Goal: Task Accomplishment & Management: Use online tool/utility

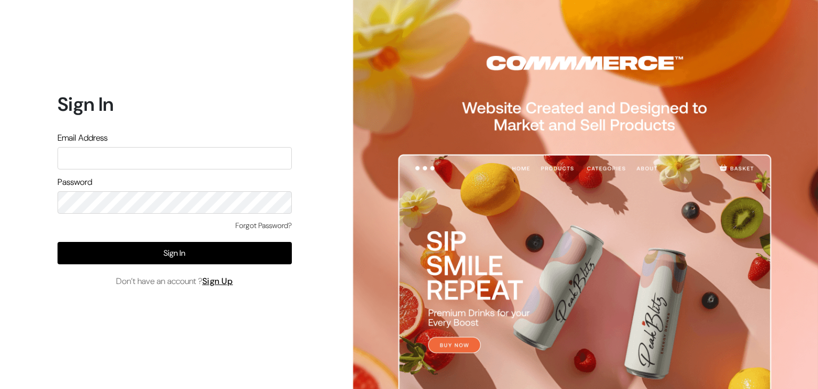
click at [103, 166] on input "text" at bounding box center [174, 158] width 234 height 22
type input "rahulk@outdoinc.com"
click at [67, 265] on div "Forgot Password? Sign In Don’t have an account ? Sign Up" at bounding box center [174, 254] width 234 height 68
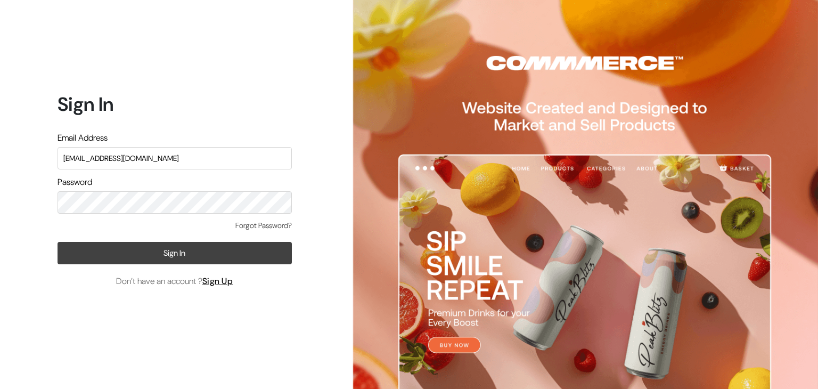
click at [175, 258] on button "Sign In" at bounding box center [174, 253] width 234 height 22
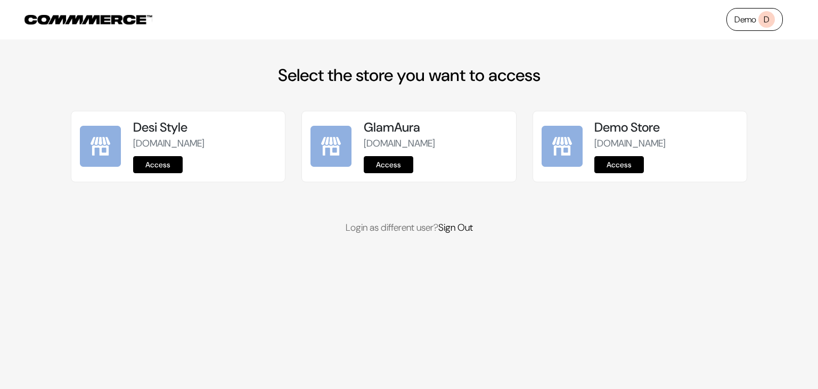
click at [614, 168] on div "Demo Store commmerce-sign-up.commmerce.com Access" at bounding box center [665, 146] width 143 height 53
click at [619, 173] on link "Access" at bounding box center [619, 164] width 50 height 17
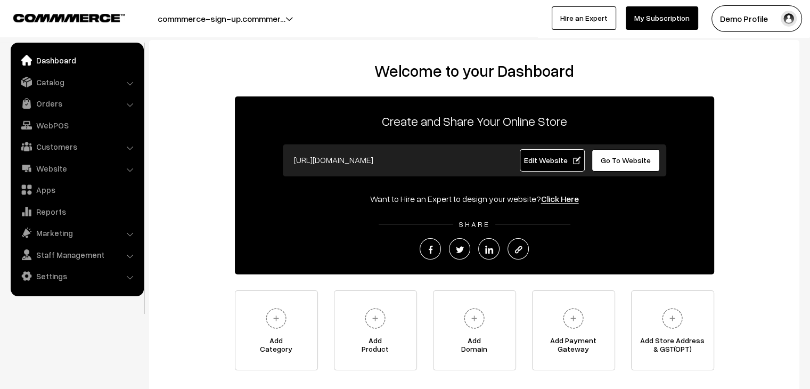
click at [618, 165] on link "Go To Website" at bounding box center [625, 160] width 69 height 22
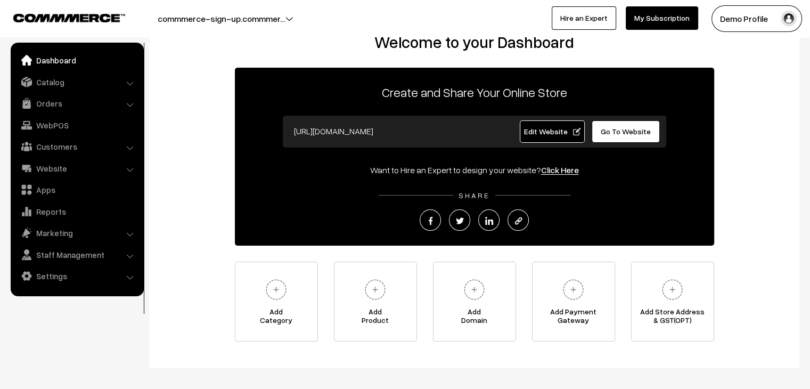
scroll to position [53, 0]
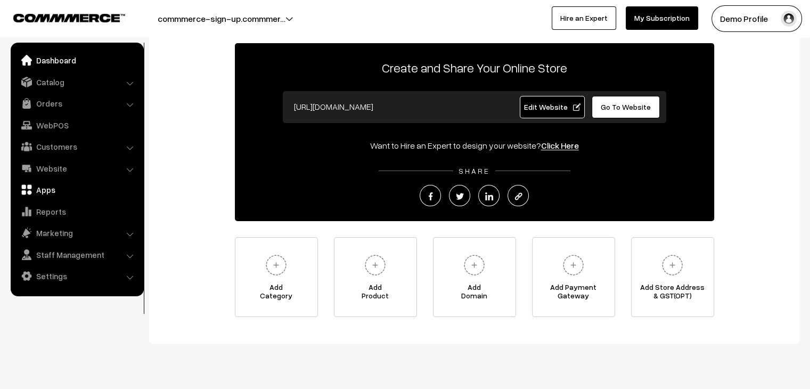
click at [41, 189] on link "Apps" at bounding box center [76, 189] width 127 height 19
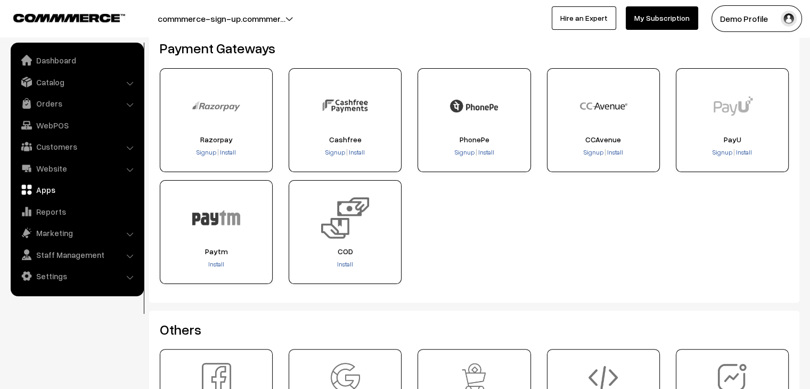
scroll to position [213, 0]
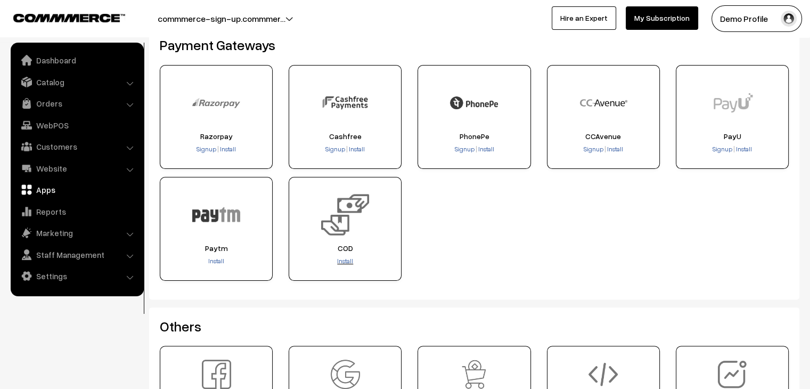
click at [346, 262] on span "Install" at bounding box center [345, 261] width 16 height 8
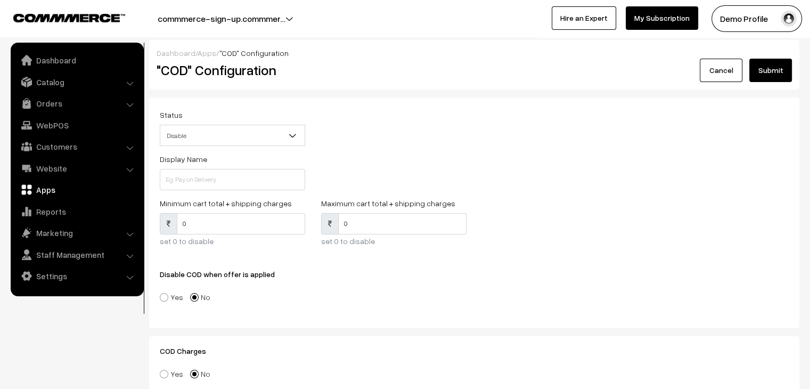
click at [236, 136] on span "Disable" at bounding box center [232, 135] width 144 height 19
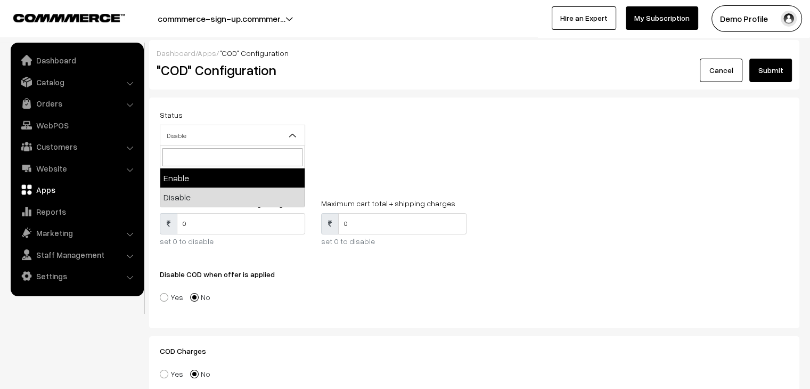
select select "1"
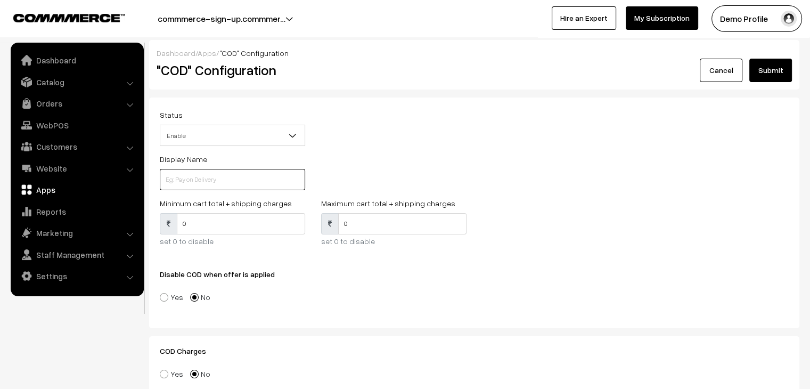
click at [203, 182] on input at bounding box center [232, 179] width 145 height 21
type input "OCD"
click at [191, 223] on input "0" at bounding box center [241, 223] width 128 height 21
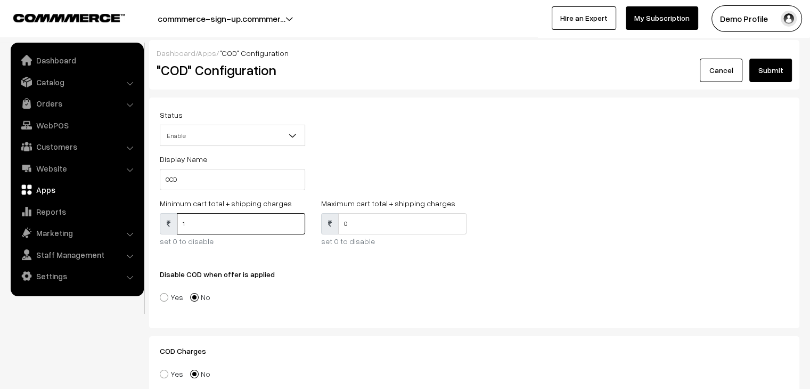
type input "1"
click at [376, 220] on input "0" at bounding box center [402, 223] width 128 height 21
type input "0"
type input "999999"
click at [780, 73] on button "Submit" at bounding box center [770, 70] width 43 height 23
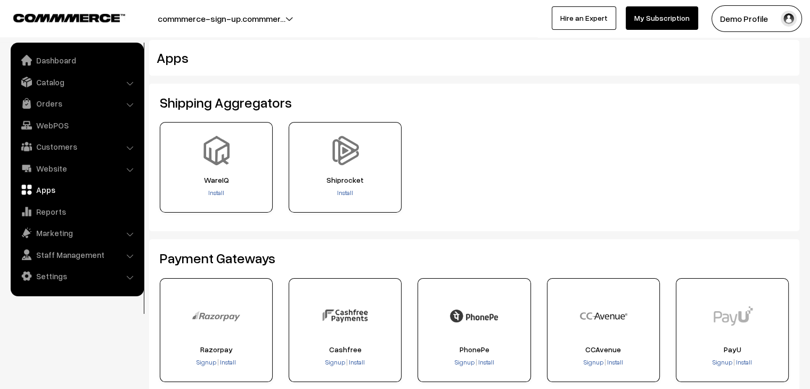
scroll to position [53, 0]
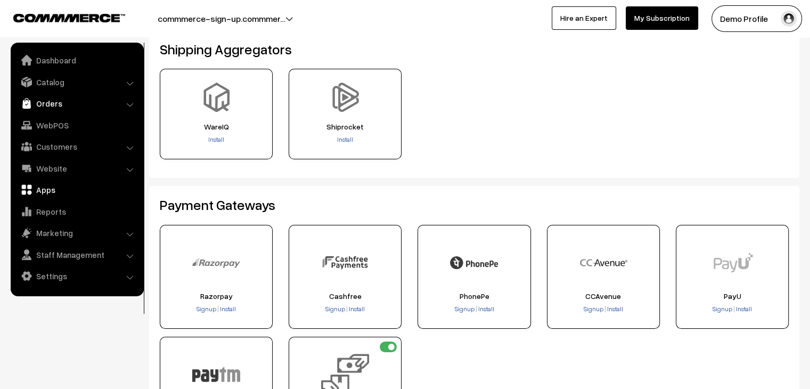
click at [49, 108] on link "Orders" at bounding box center [76, 103] width 127 height 19
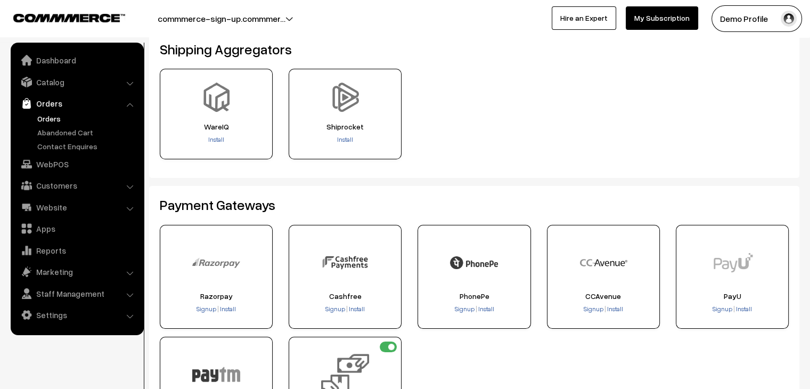
click at [51, 120] on link "Orders" at bounding box center [87, 118] width 105 height 11
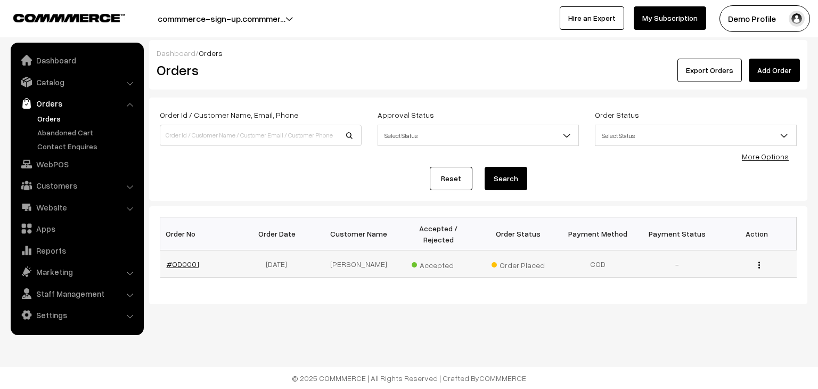
click at [188, 259] on link "#OD0001" at bounding box center [183, 263] width 32 height 9
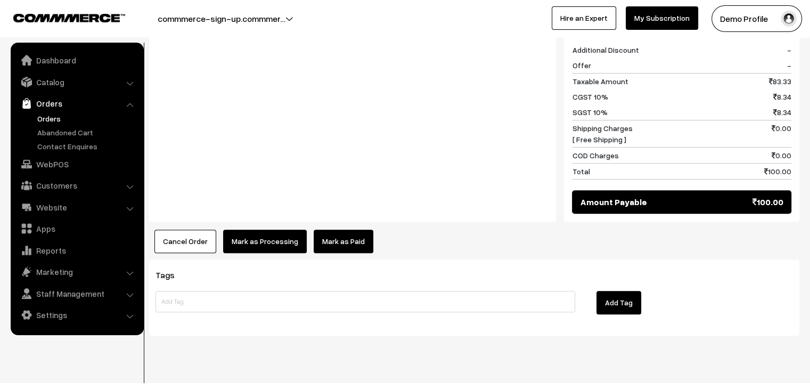
scroll to position [490, 0]
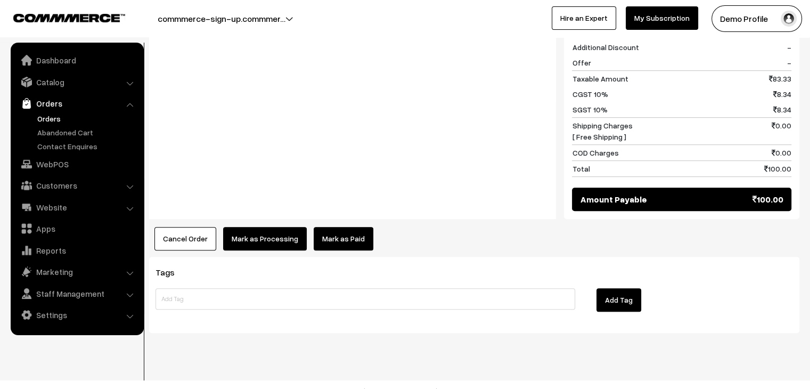
click at [276, 228] on button "Mark as Processing" at bounding box center [265, 238] width 84 height 23
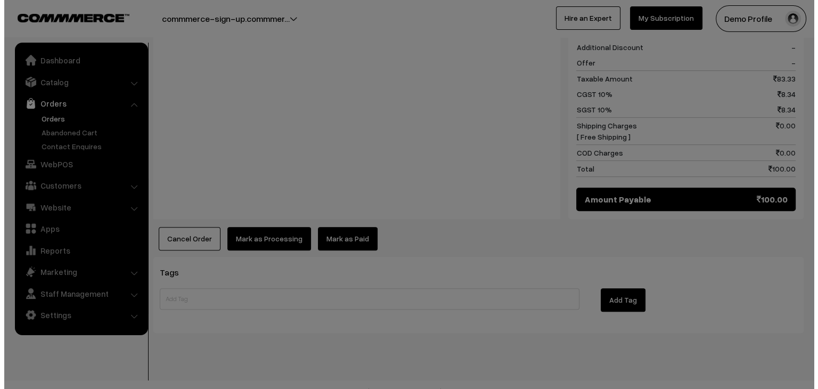
scroll to position [490, 0]
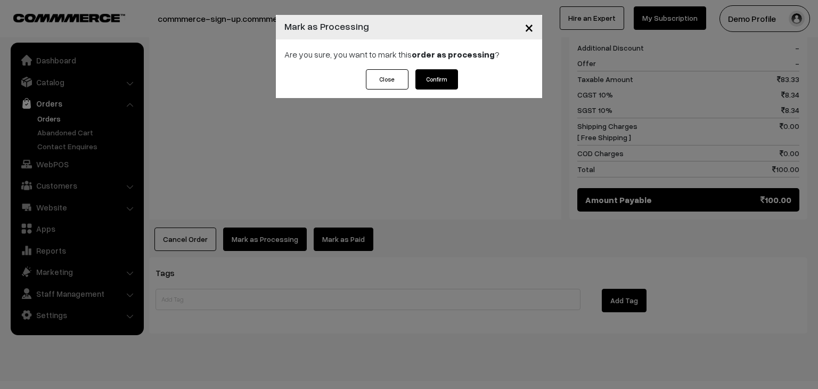
click at [430, 76] on button "Confirm" at bounding box center [436, 79] width 43 height 20
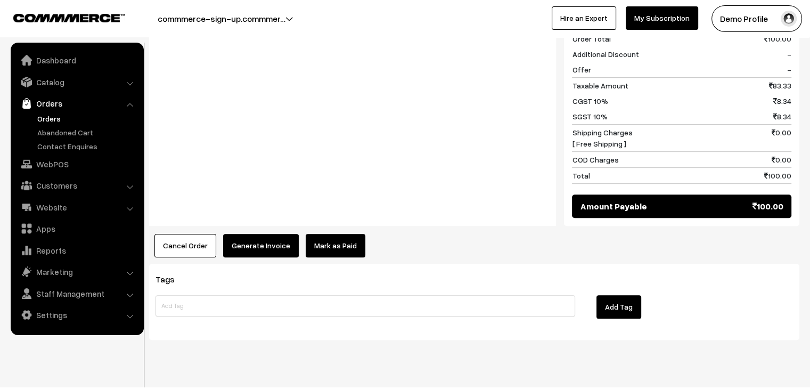
scroll to position [490, 0]
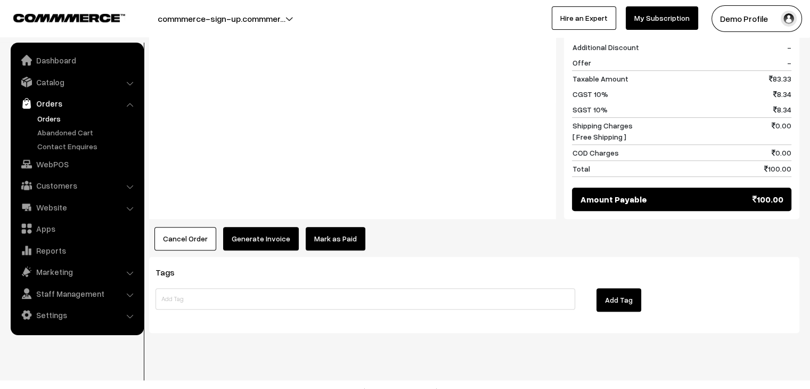
click at [264, 227] on button "Generate Invoice" at bounding box center [261, 238] width 76 height 23
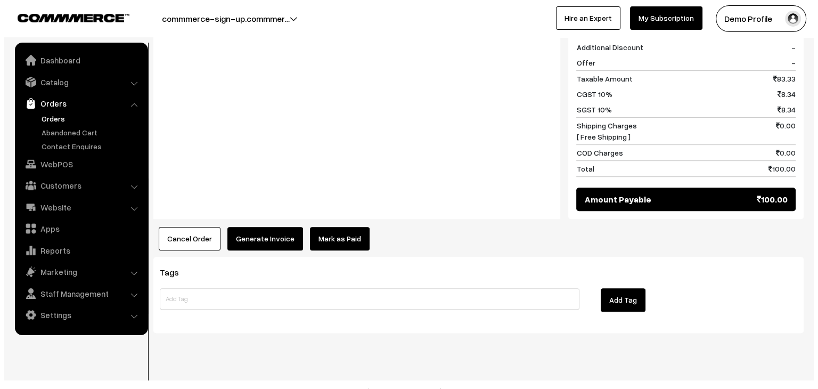
scroll to position [490, 0]
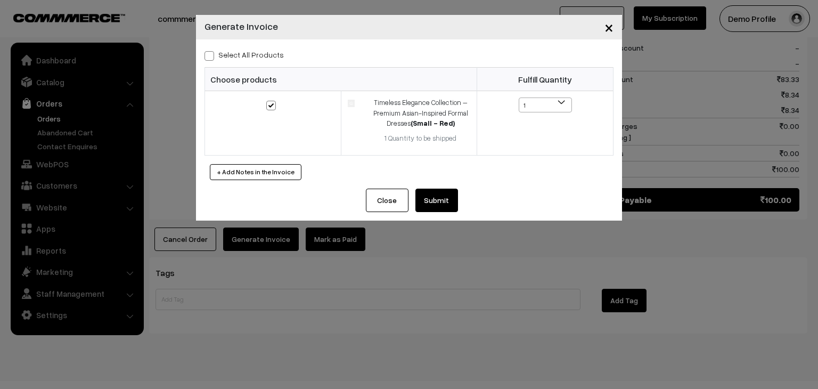
click at [431, 203] on button "Submit" at bounding box center [436, 199] width 43 height 23
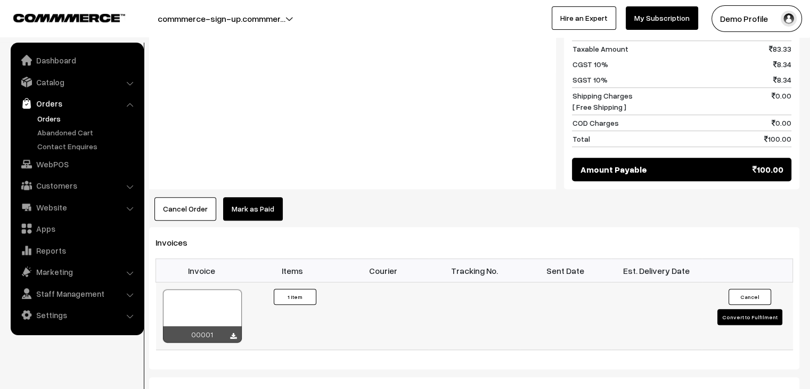
scroll to position [543, 0]
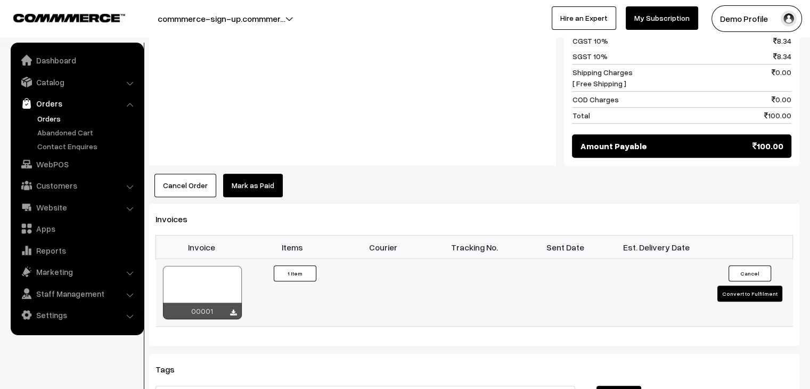
click at [756, 275] on td "Cancel Convert to Fulfilment" at bounding box center [747, 293] width 91 height 68
click at [752, 285] on button "Convert to Fulfilment" at bounding box center [749, 293] width 65 height 16
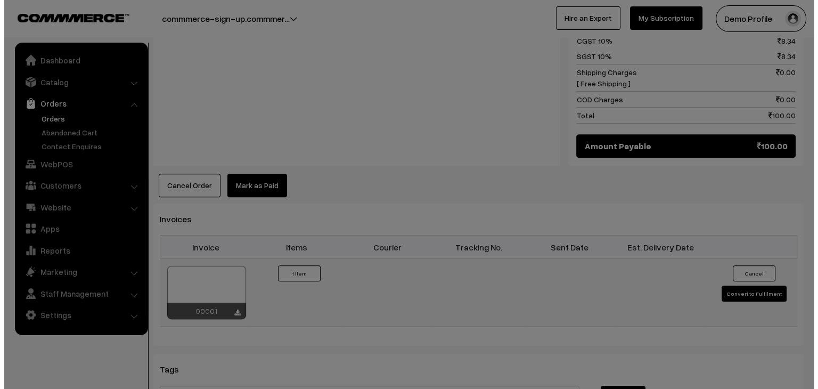
scroll to position [545, 0]
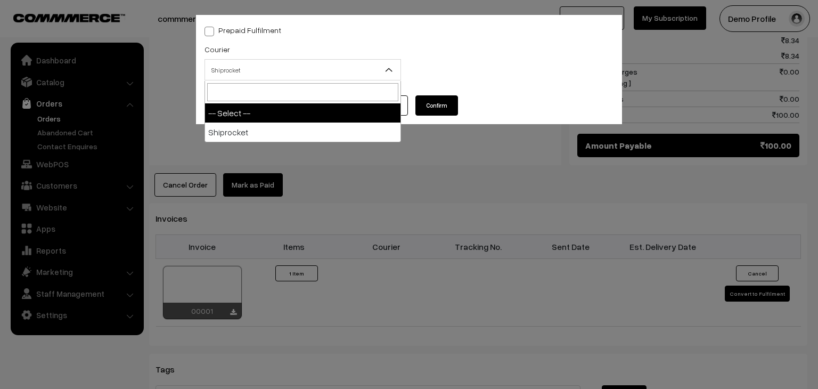
click at [266, 67] on span "Shiprocket" at bounding box center [302, 70] width 195 height 19
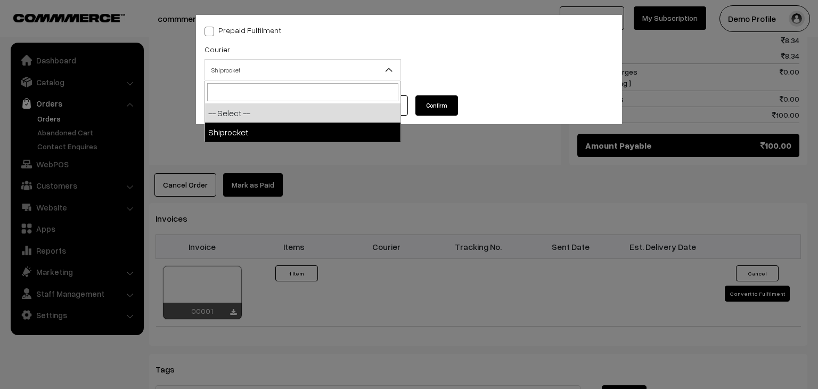
select select "1"
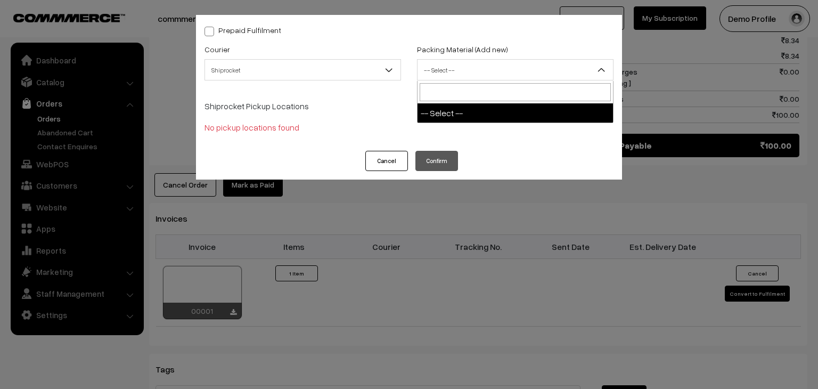
click at [547, 61] on span "-- Select --" at bounding box center [514, 70] width 195 height 19
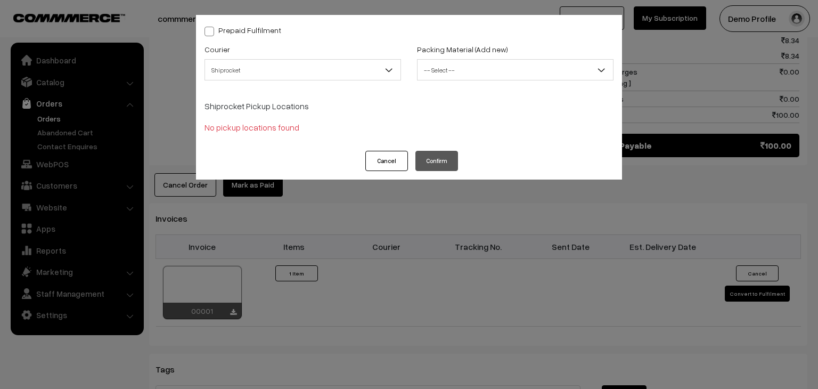
click at [392, 166] on button "Cancel" at bounding box center [386, 161] width 43 height 20
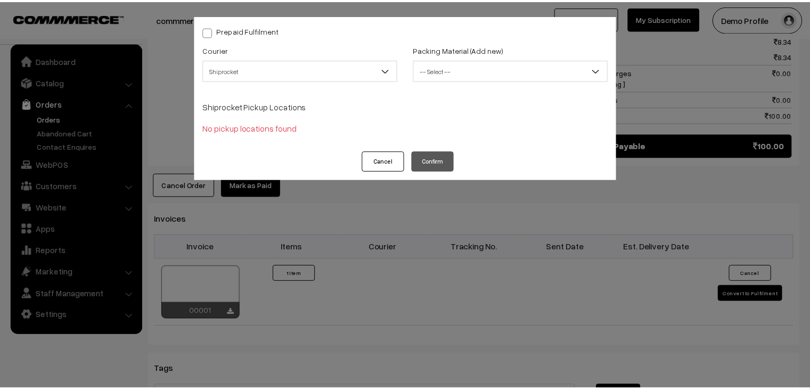
scroll to position [543, 0]
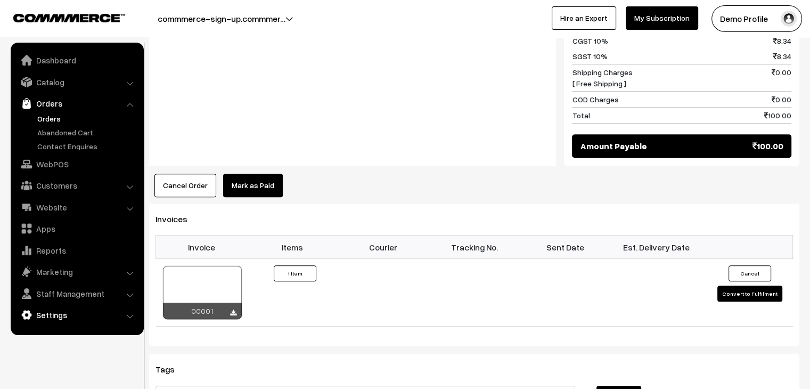
click at [50, 317] on link "Settings" at bounding box center [76, 314] width 127 height 19
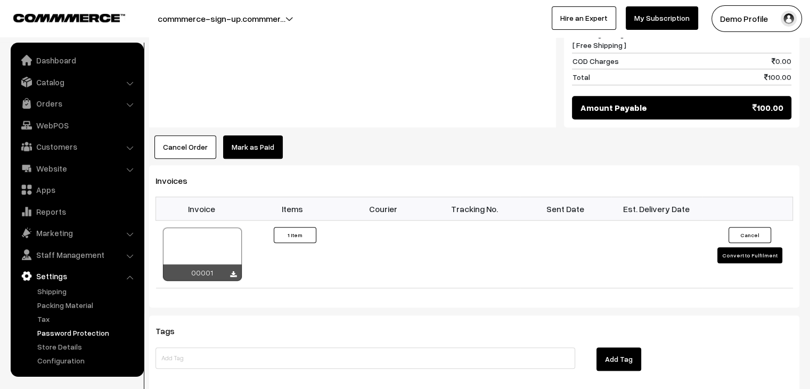
scroll to position [596, 0]
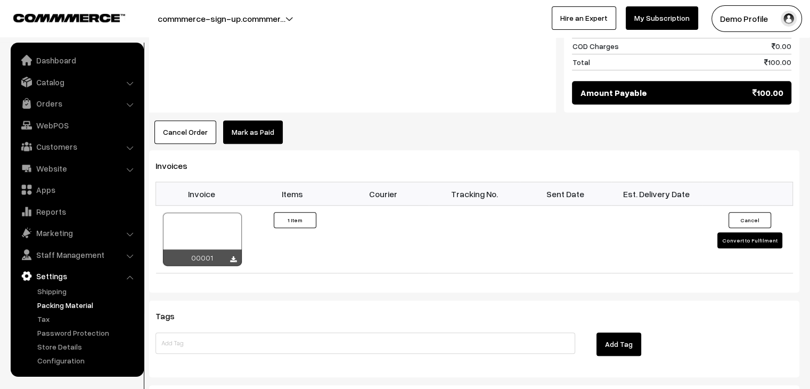
click at [55, 309] on link "Packing Material" at bounding box center [87, 304] width 105 height 11
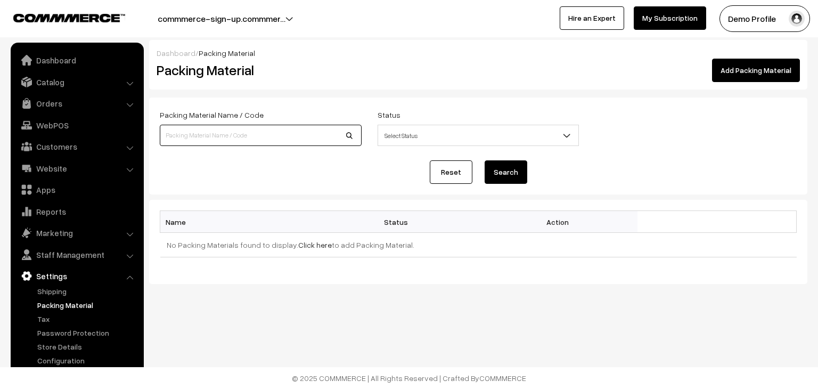
click at [198, 131] on input at bounding box center [261, 135] width 202 height 21
type input "Bag"
click at [504, 141] on span "Select Status" at bounding box center [478, 135] width 201 height 19
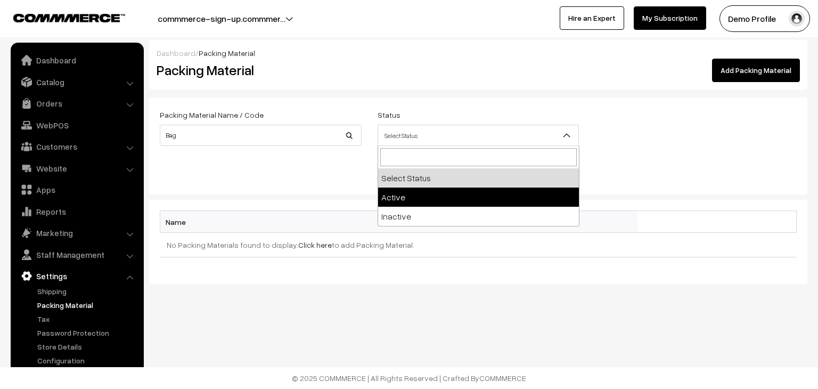
select select "active"
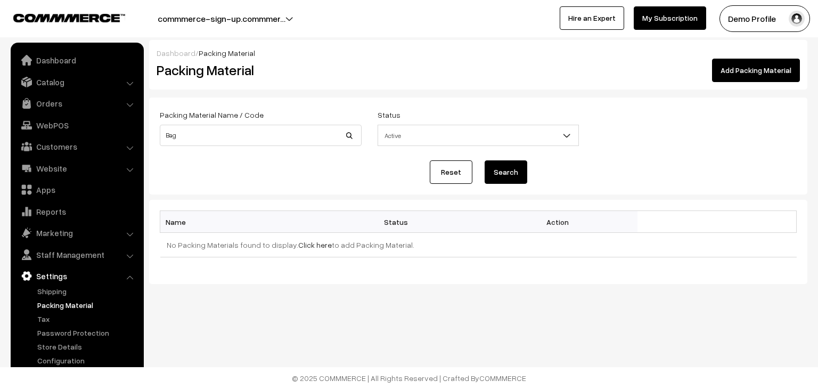
click at [515, 175] on button "Search" at bounding box center [505, 171] width 43 height 23
click at [747, 69] on link "Add Packing Material" at bounding box center [756, 70] width 88 height 23
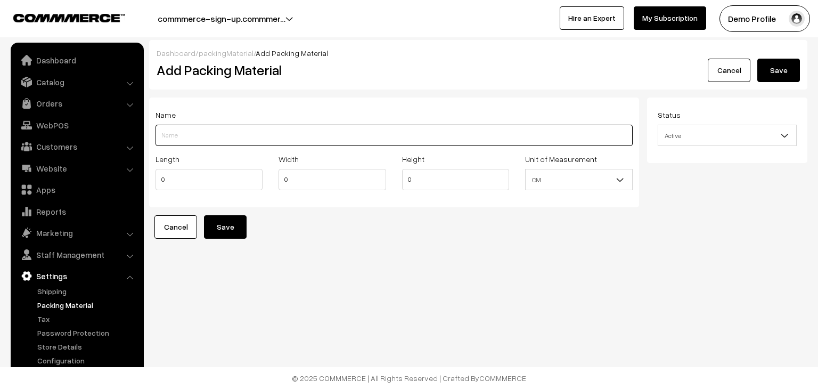
click at [219, 144] on input "Length" at bounding box center [393, 135] width 477 height 21
type input "Bag"
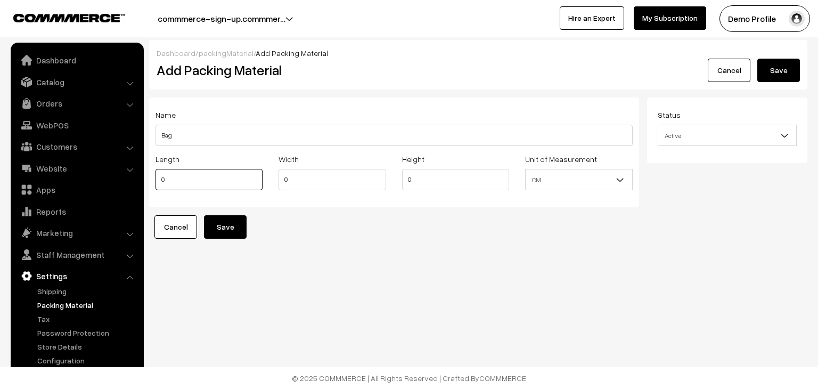
click at [206, 179] on input "0" at bounding box center [208, 179] width 107 height 21
type input "1"
click at [304, 176] on input "0" at bounding box center [331, 179] width 107 height 21
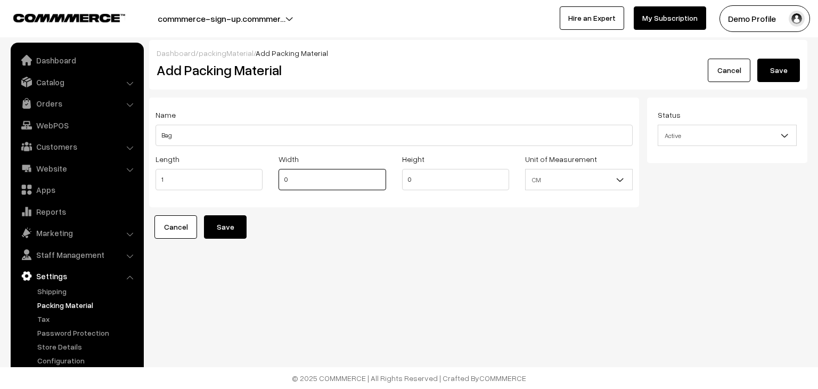
click at [304, 176] on input "0" at bounding box center [331, 179] width 107 height 21
type input "2"
click at [449, 177] on input "0" at bounding box center [455, 179] width 107 height 21
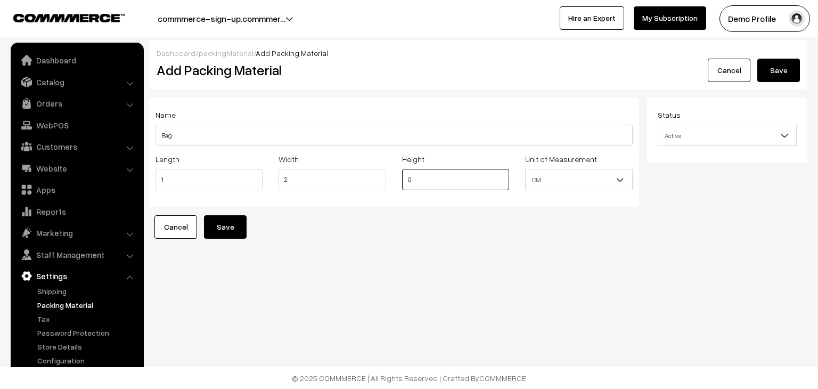
click at [449, 177] on input "0" at bounding box center [455, 179] width 107 height 21
type input "5"
click at [556, 182] on span "CM" at bounding box center [578, 179] width 106 height 19
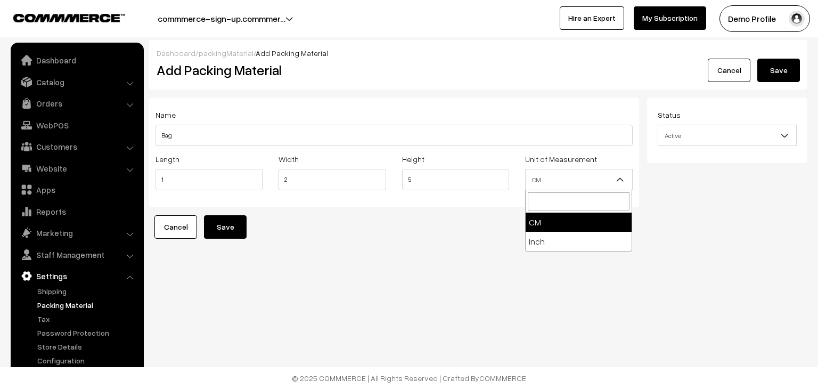
drag, startPoint x: 548, startPoint y: 218, endPoint x: 320, endPoint y: 225, distance: 227.4
click at [218, 224] on button "Save" at bounding box center [225, 226] width 43 height 23
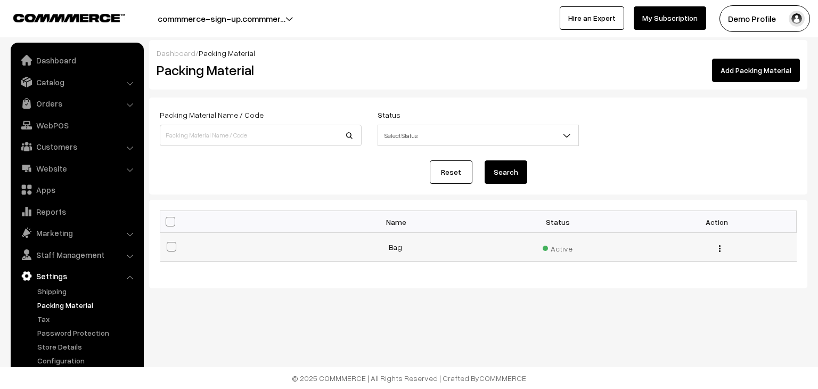
click at [175, 250] on span at bounding box center [172, 247] width 10 height 10
click at [168, 243] on input "checkbox" at bounding box center [164, 239] width 7 height 7
checkbox input "true"
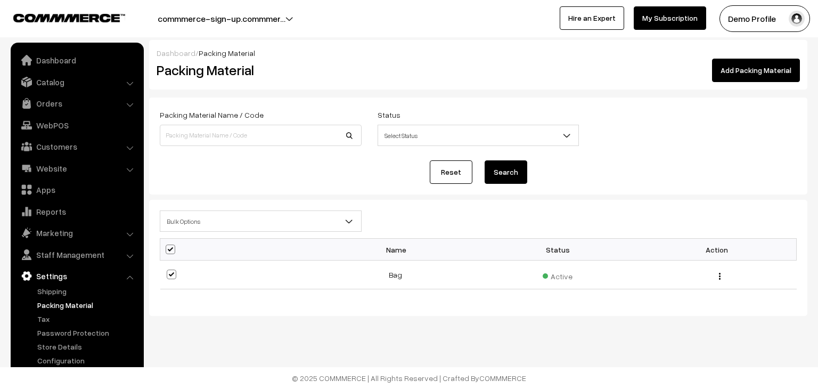
click at [446, 170] on link "Reset" at bounding box center [451, 171] width 43 height 23
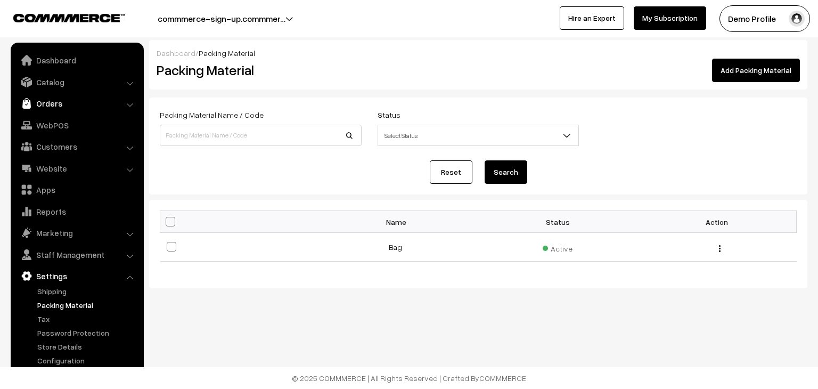
click at [68, 99] on link "Orders" at bounding box center [76, 103] width 127 height 19
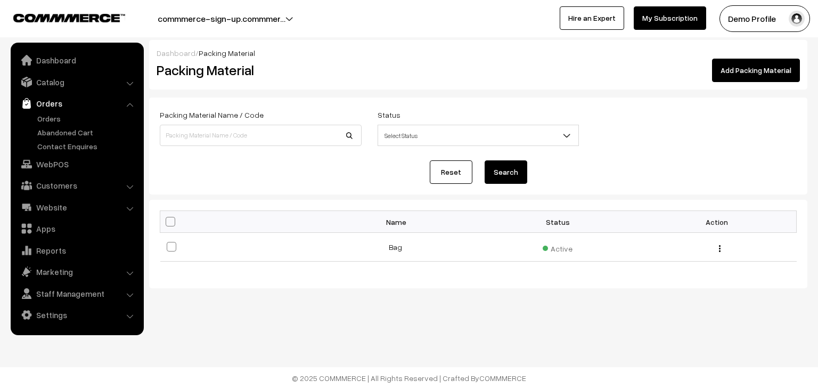
click at [55, 124] on ul "Orders" at bounding box center [77, 132] width 128 height 39
click at [55, 120] on link "Orders" at bounding box center [87, 118] width 105 height 11
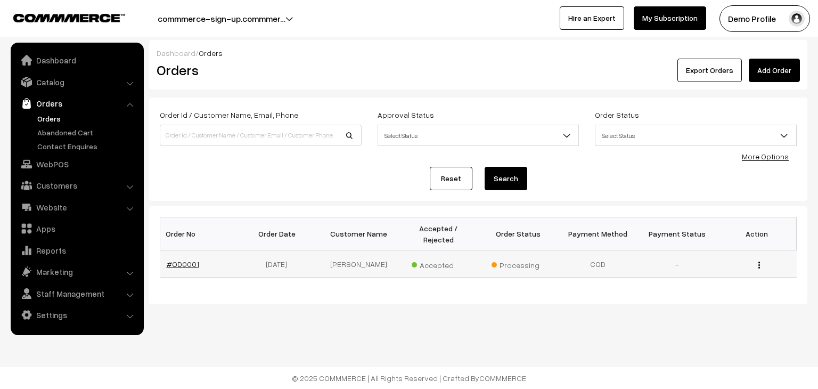
click at [177, 259] on link "#OD0001" at bounding box center [183, 263] width 32 height 9
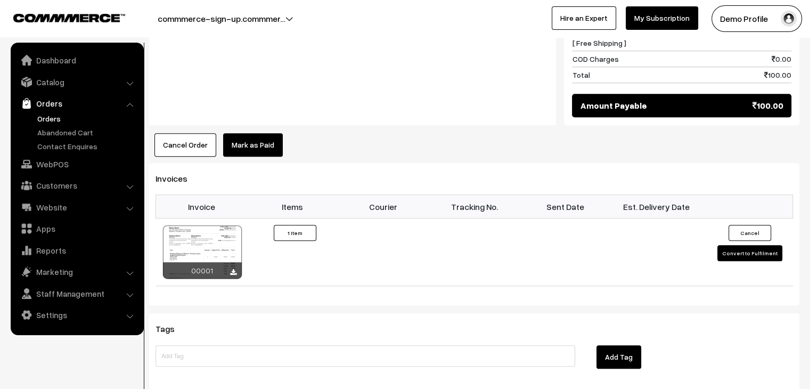
scroll to position [586, 0]
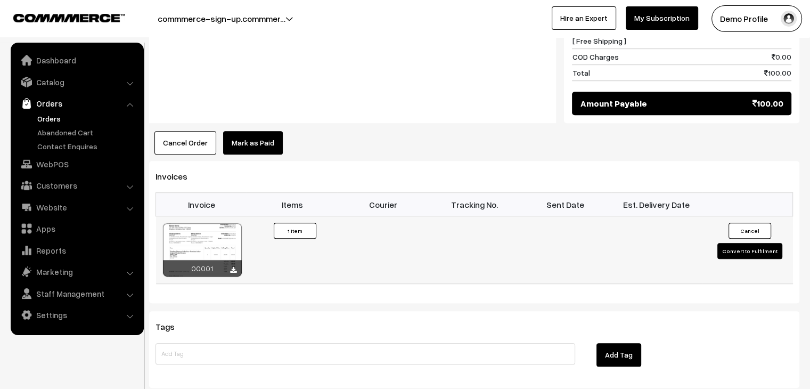
click at [754, 243] on button "Convert to Fulfilment" at bounding box center [749, 251] width 65 height 16
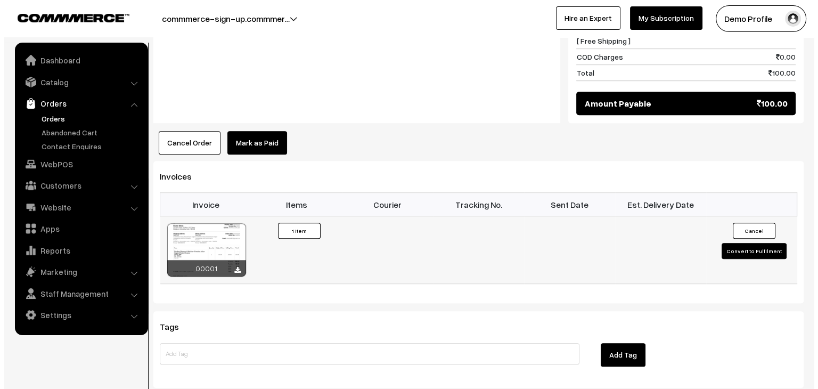
scroll to position [587, 0]
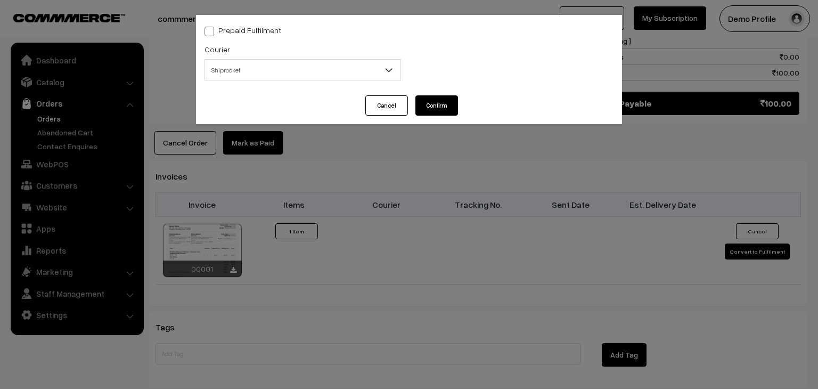
click at [334, 71] on span "Shiprocket" at bounding box center [302, 70] width 195 height 19
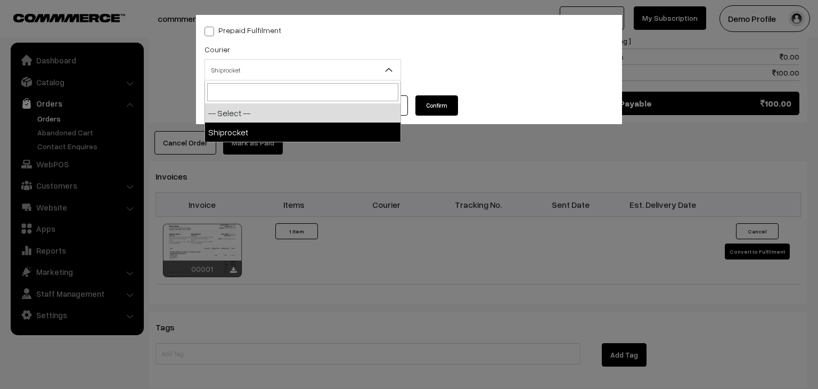
select select "1"
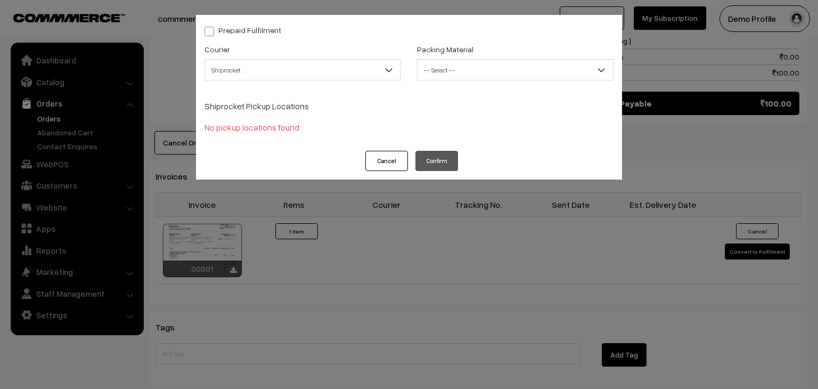
click at [447, 64] on span "-- Select --" at bounding box center [514, 70] width 195 height 19
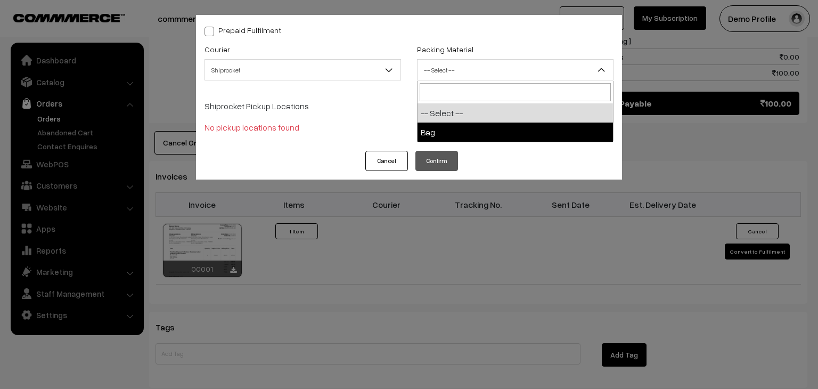
select select "1"
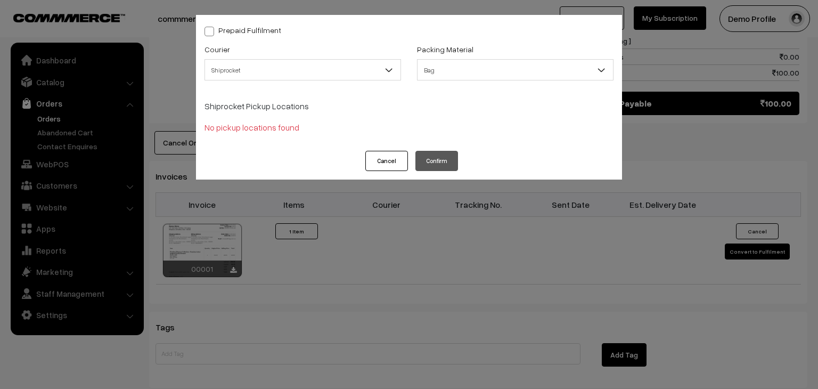
click at [210, 31] on span at bounding box center [209, 32] width 10 height 10
click at [210, 31] on input "Prepaid Fulfilment" at bounding box center [207, 29] width 7 height 7
checkbox input "true"
click at [283, 110] on p "Shiprocket Pickup Locations" at bounding box center [408, 106] width 409 height 13
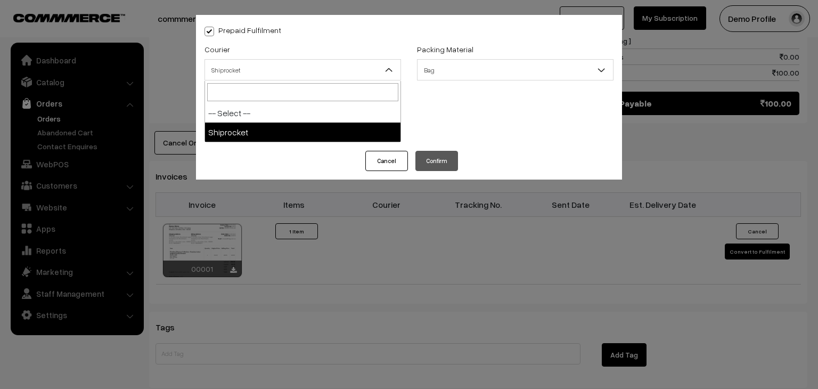
click at [267, 77] on span "Shiprocket" at bounding box center [302, 70] width 195 height 19
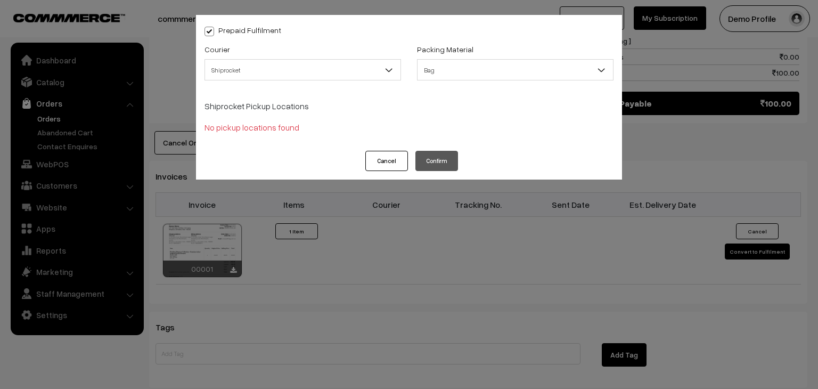
click at [472, 83] on div "Packing Material -- Select -- [GEOGRAPHIC_DATA]" at bounding box center [515, 65] width 212 height 44
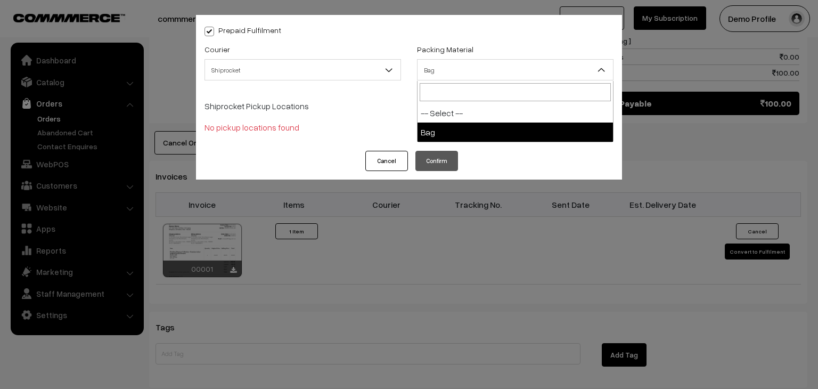
click at [481, 67] on span "Bag" at bounding box center [514, 70] width 195 height 19
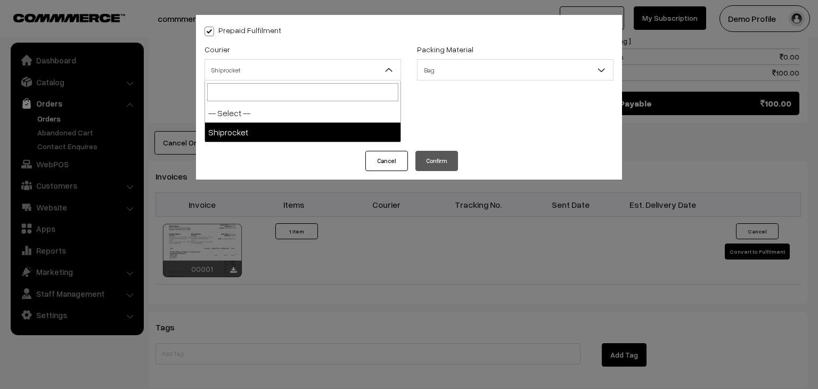
click at [323, 65] on span "Shiprocket" at bounding box center [302, 70] width 195 height 19
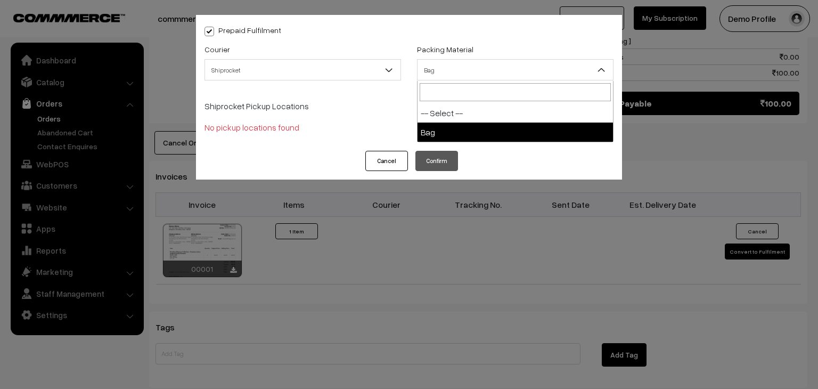
click at [442, 77] on span "Bag" at bounding box center [514, 70] width 195 height 19
